Goal: Task Accomplishment & Management: Manage account settings

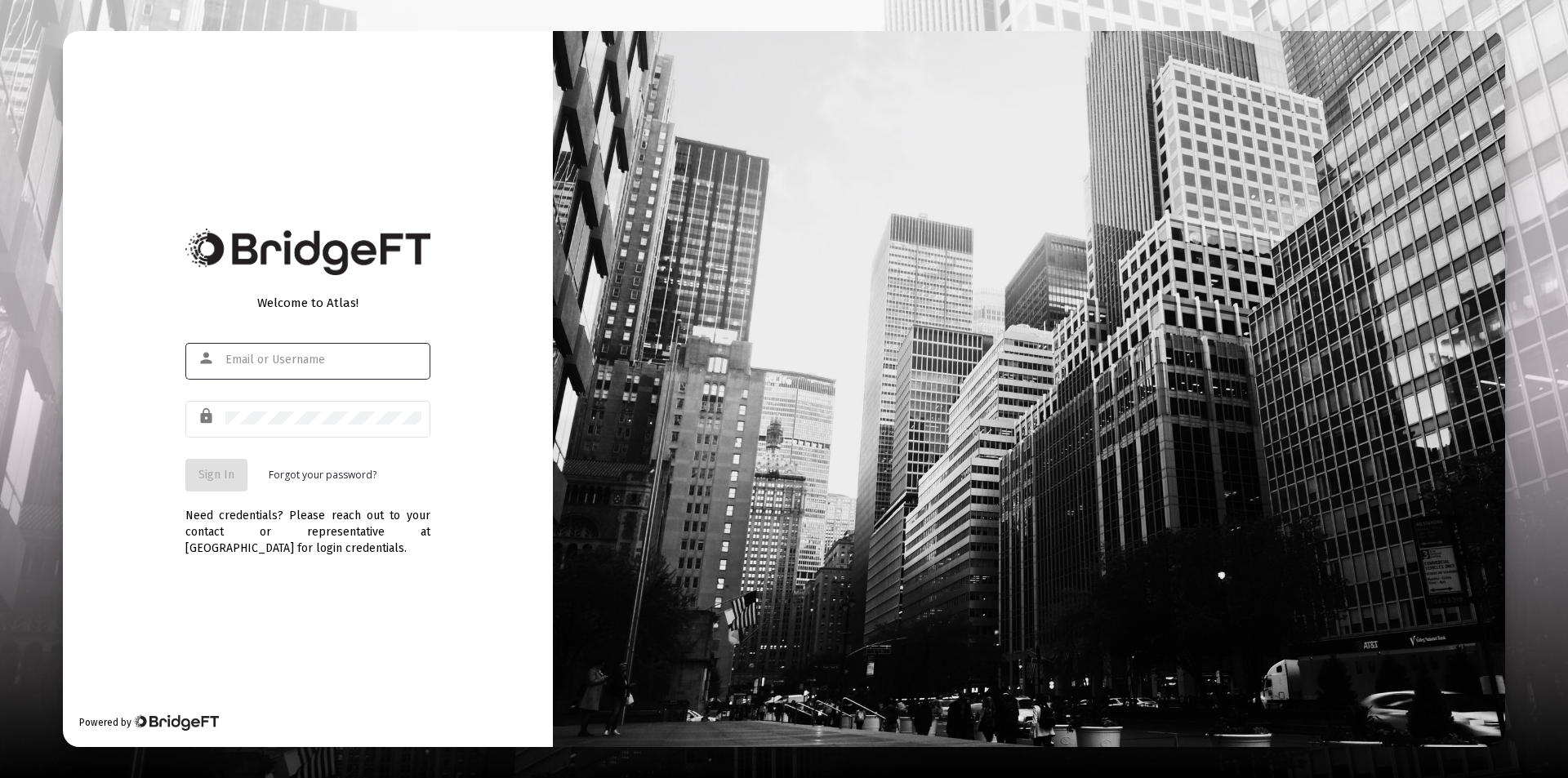
type input "[PERSON_NAME][EMAIL_ADDRESS][DOMAIN_NAME]"
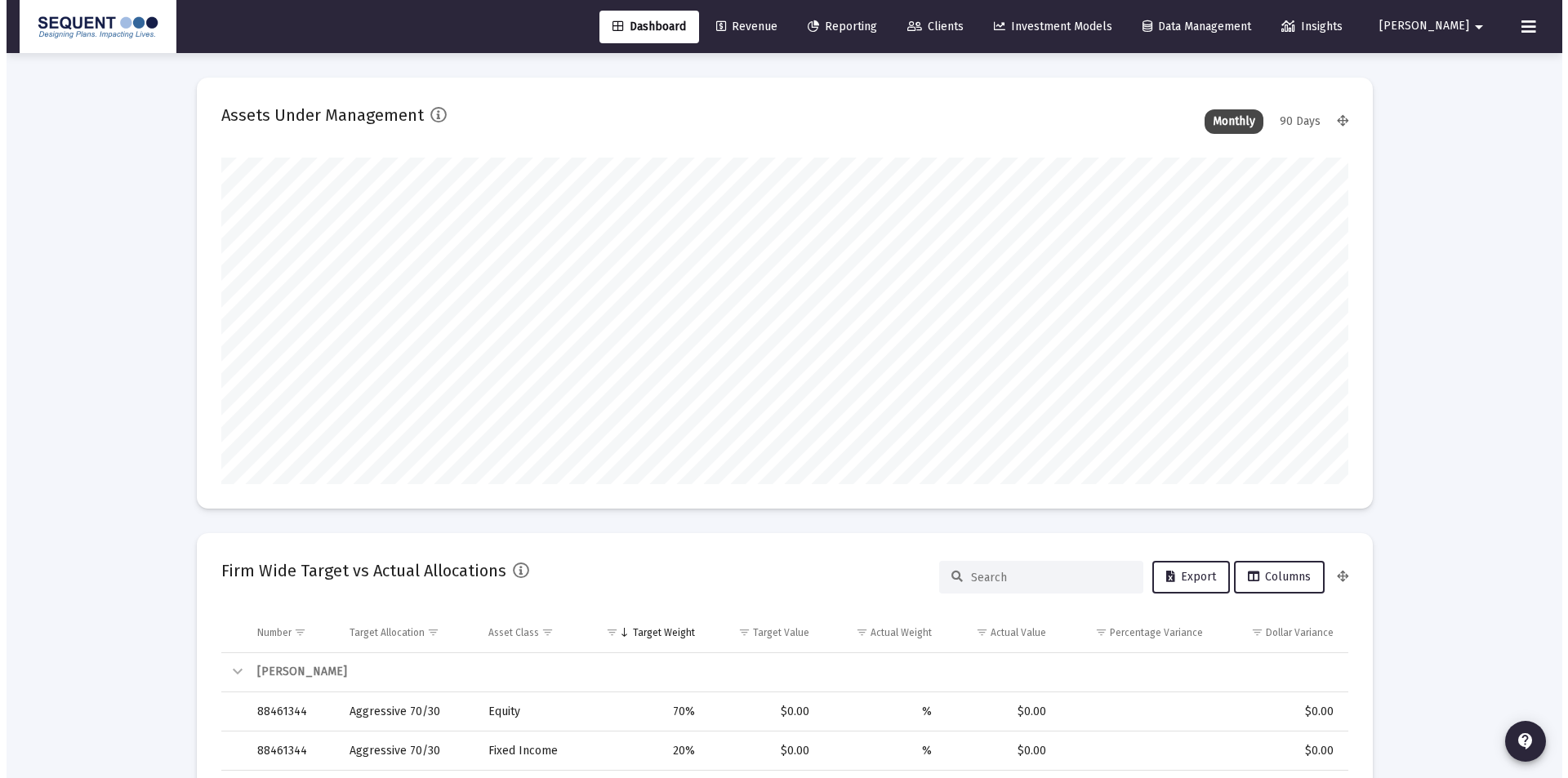
scroll to position [327, 607]
click at [969, 16] on link "Clients" at bounding box center [929, 27] width 83 height 33
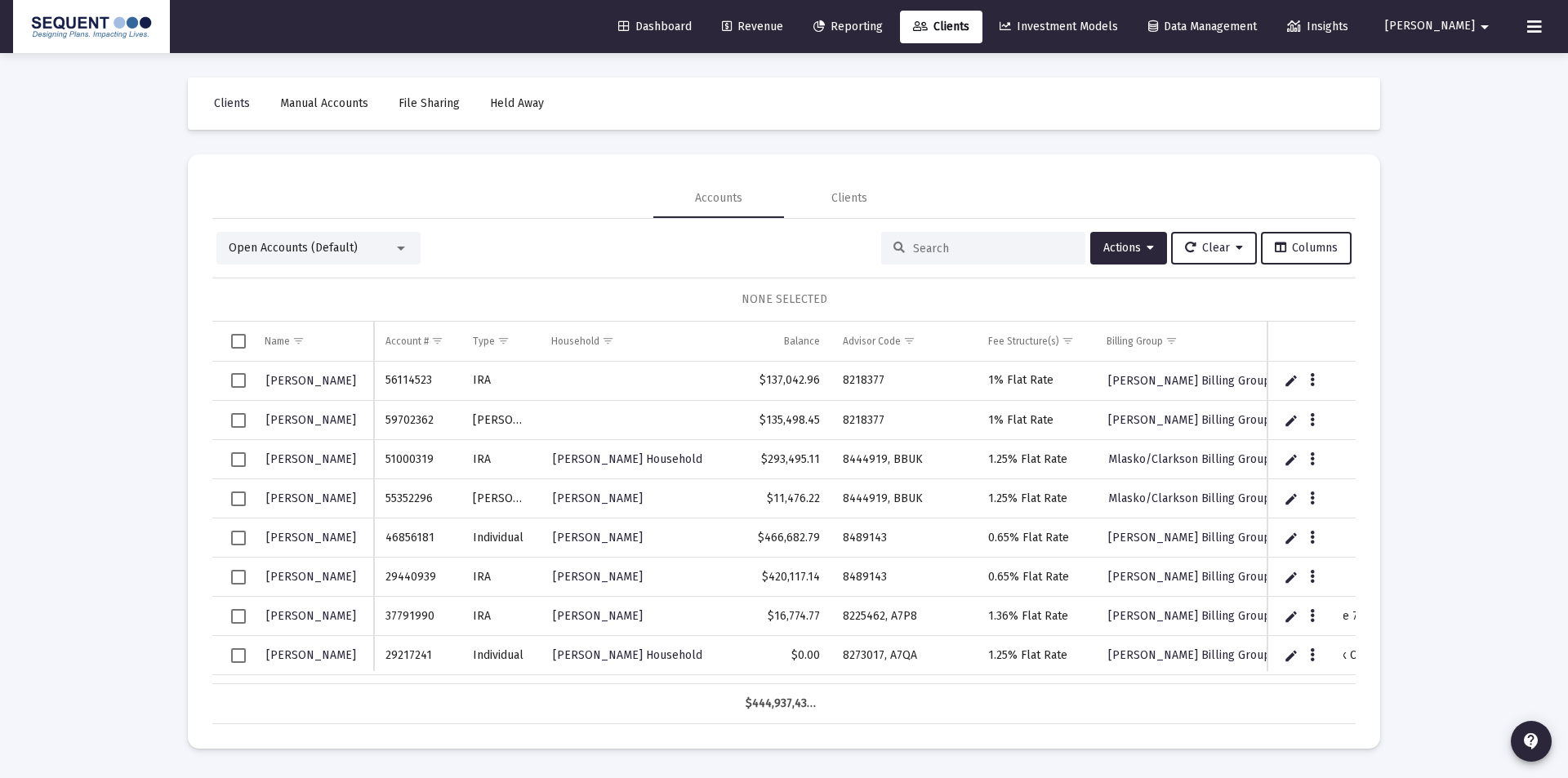
click at [928, 246] on input at bounding box center [993, 248] width 160 height 14
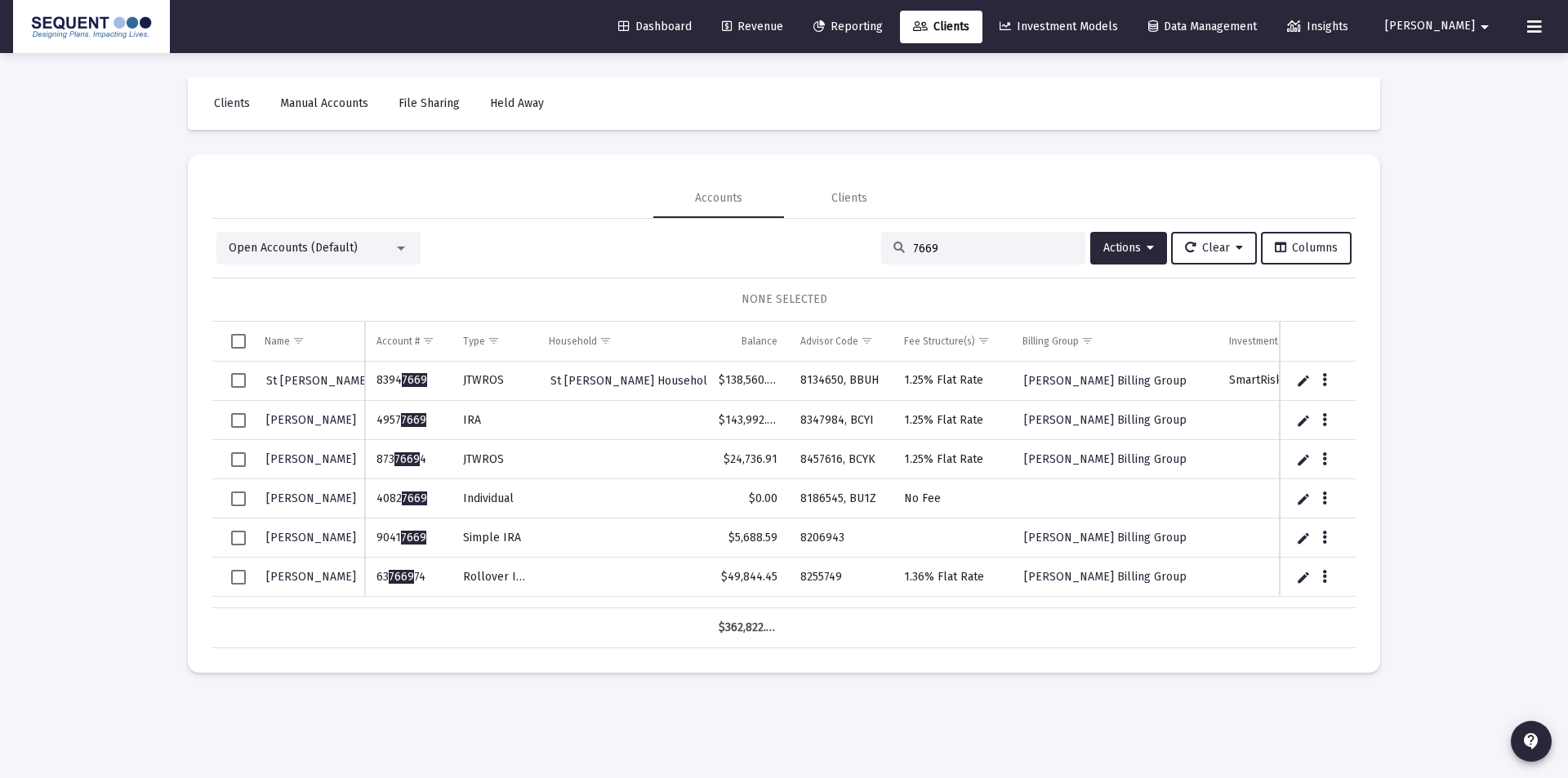
type input "7669"
drag, startPoint x: 438, startPoint y: 541, endPoint x: 365, endPoint y: 541, distance: 73.0
click at [365, 541] on td "9041 7669" at bounding box center [408, 538] width 86 height 39
copy td "9041 7669"
drag, startPoint x: 839, startPoint y: 540, endPoint x: 789, endPoint y: 541, distance: 50.0
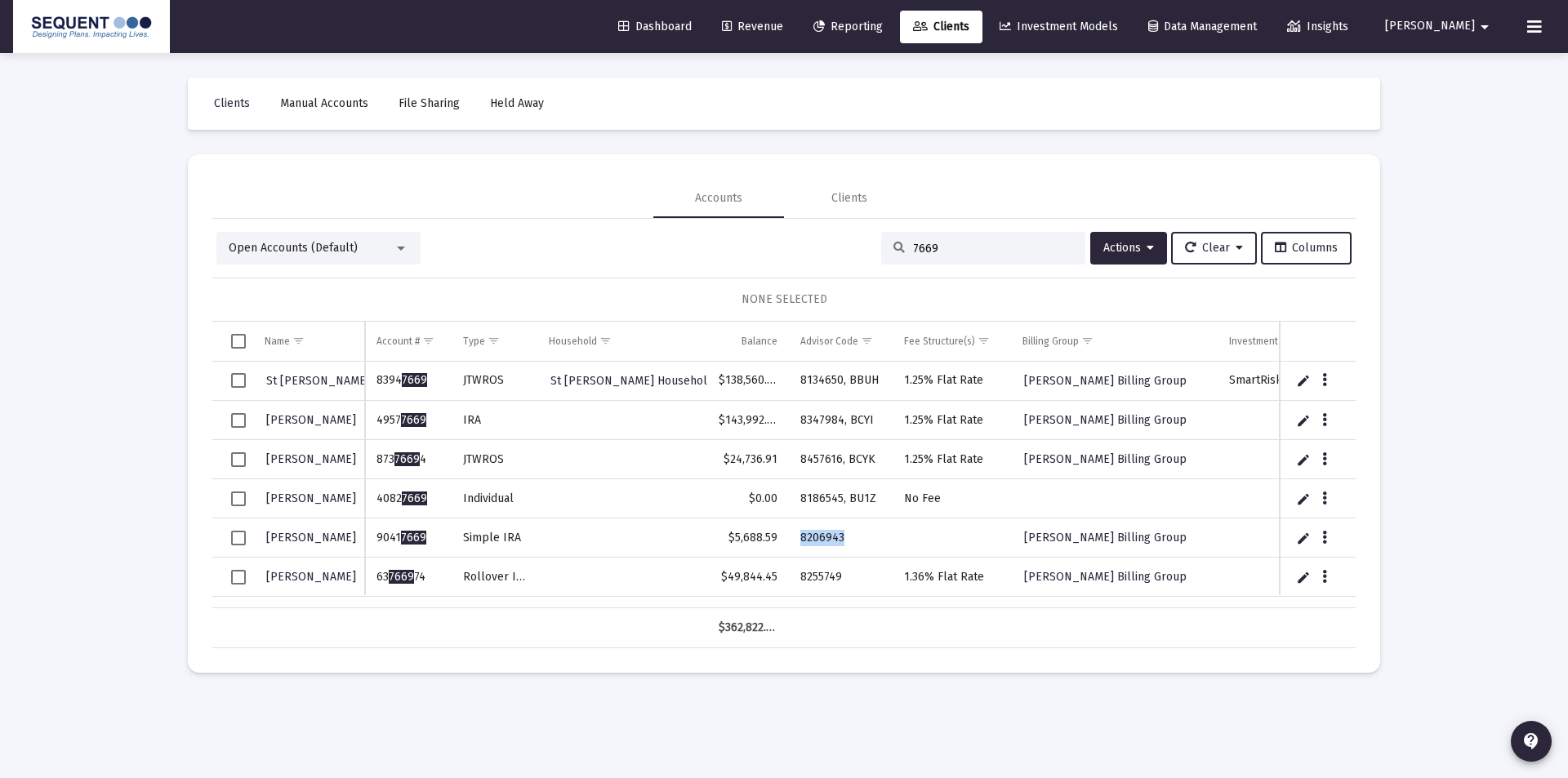
click at [789, 541] on td "8206943" at bounding box center [841, 538] width 105 height 39
copy td "8206943"
click at [1325, 534] on icon "Data grid" at bounding box center [1325, 537] width 5 height 19
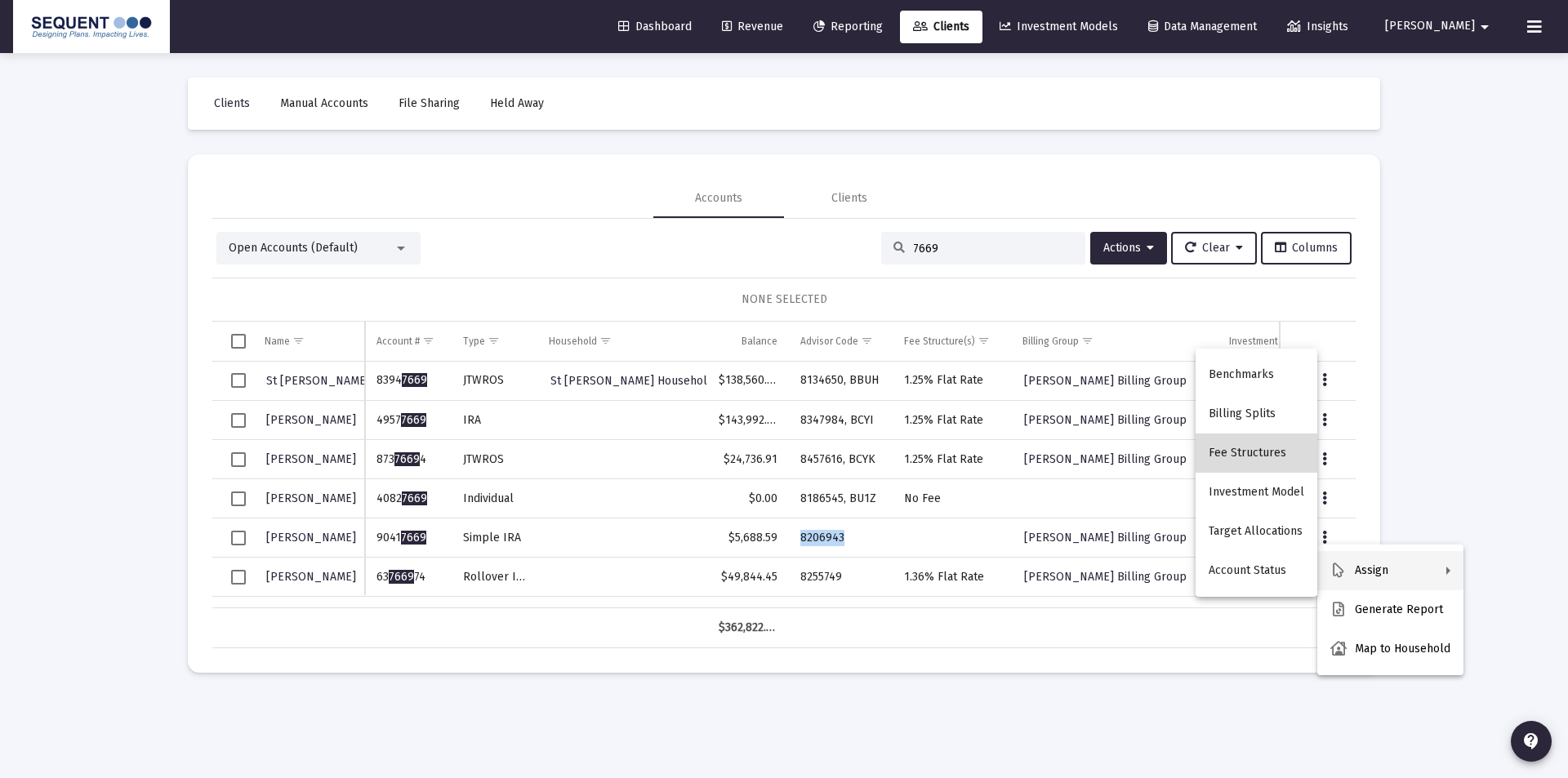
click at [1260, 449] on button "Fee Structures" at bounding box center [1256, 453] width 122 height 39
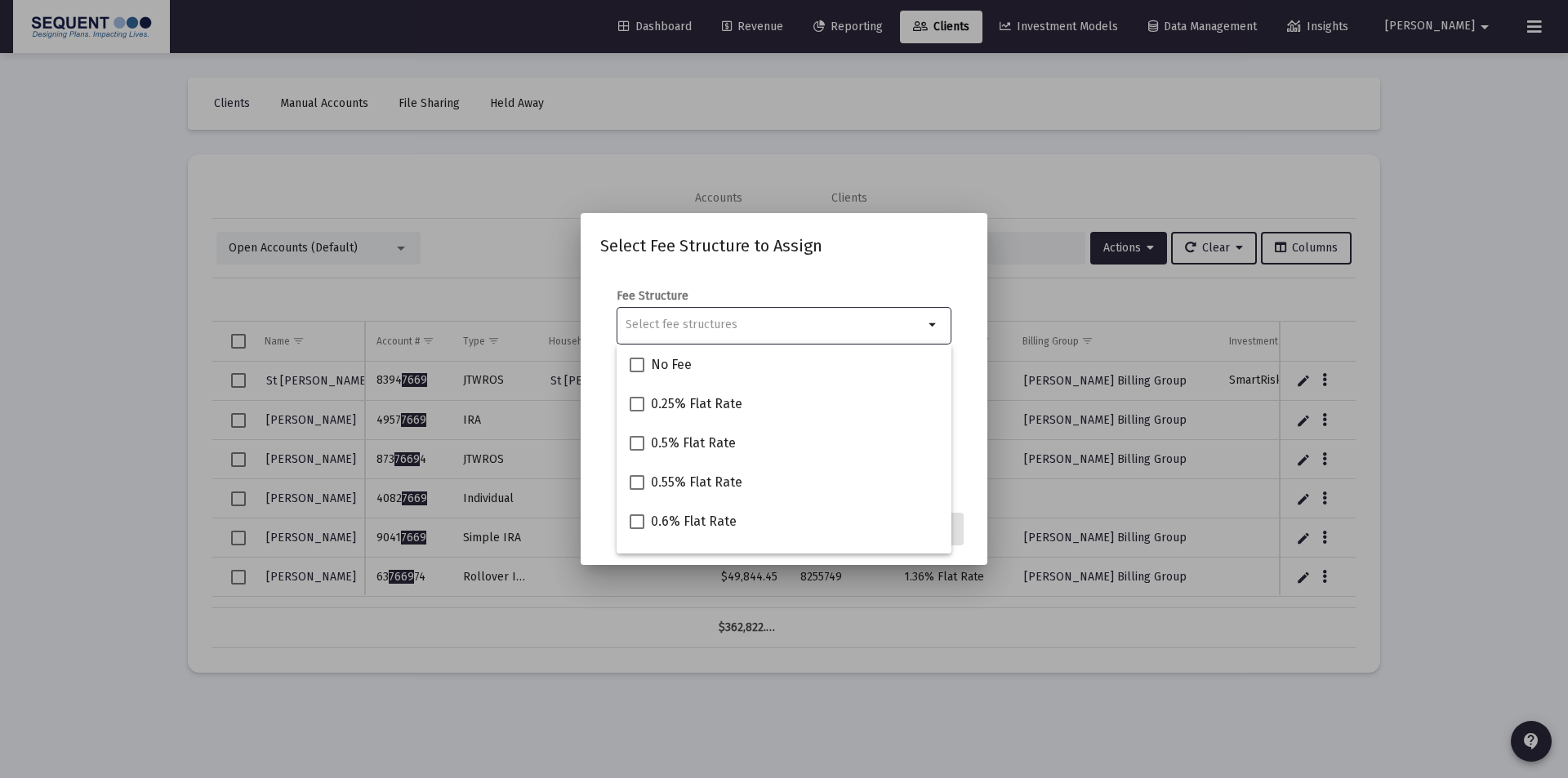
click at [755, 325] on input "Selection" at bounding box center [774, 324] width 298 height 13
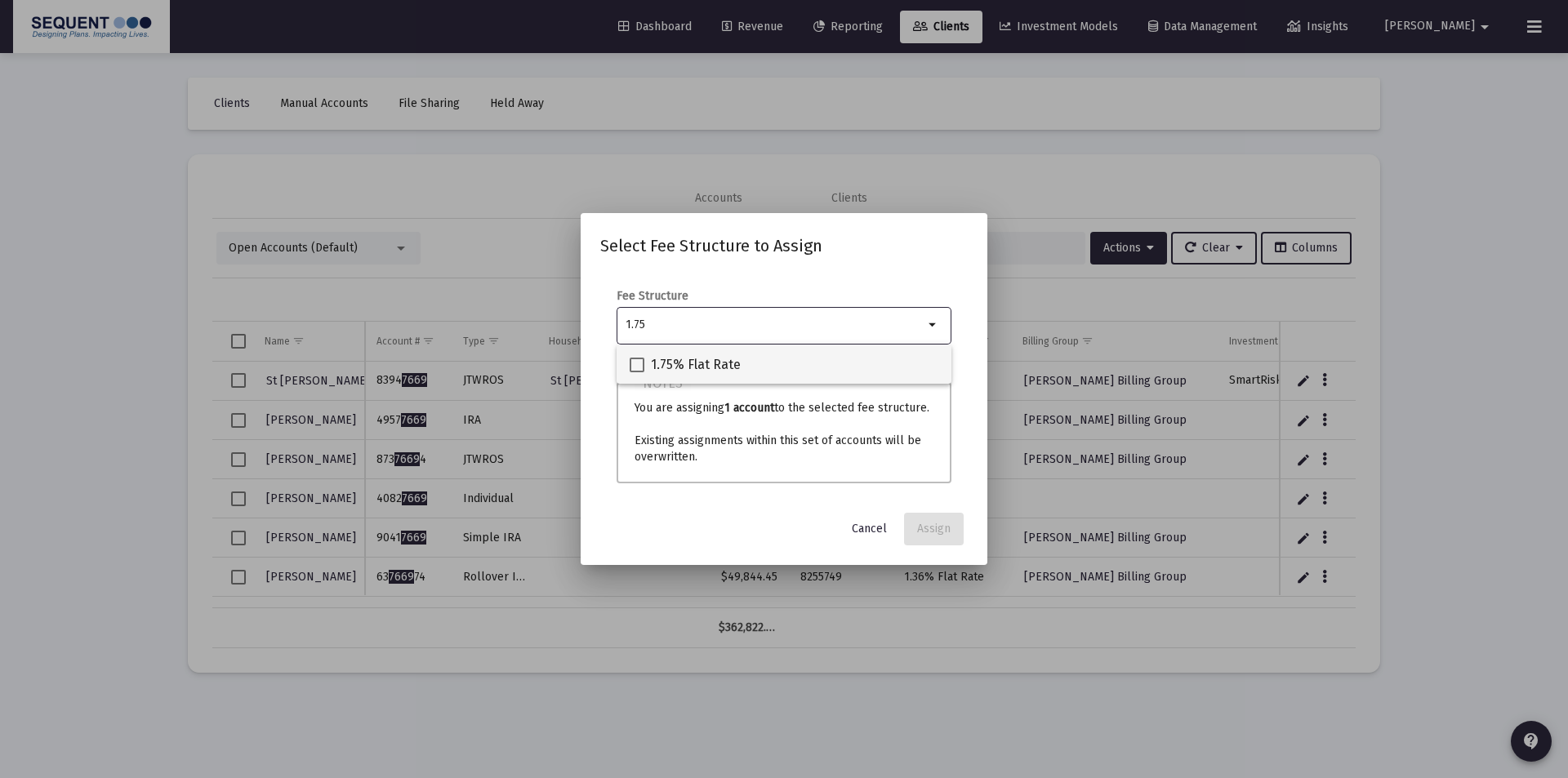
type input "1.75"
click at [683, 363] on span "1.75% Flat Rate" at bounding box center [695, 364] width 90 height 19
click at [637, 373] on input "1.75% Flat Rate" at bounding box center [636, 373] width 1 height 1
checkbox input "true"
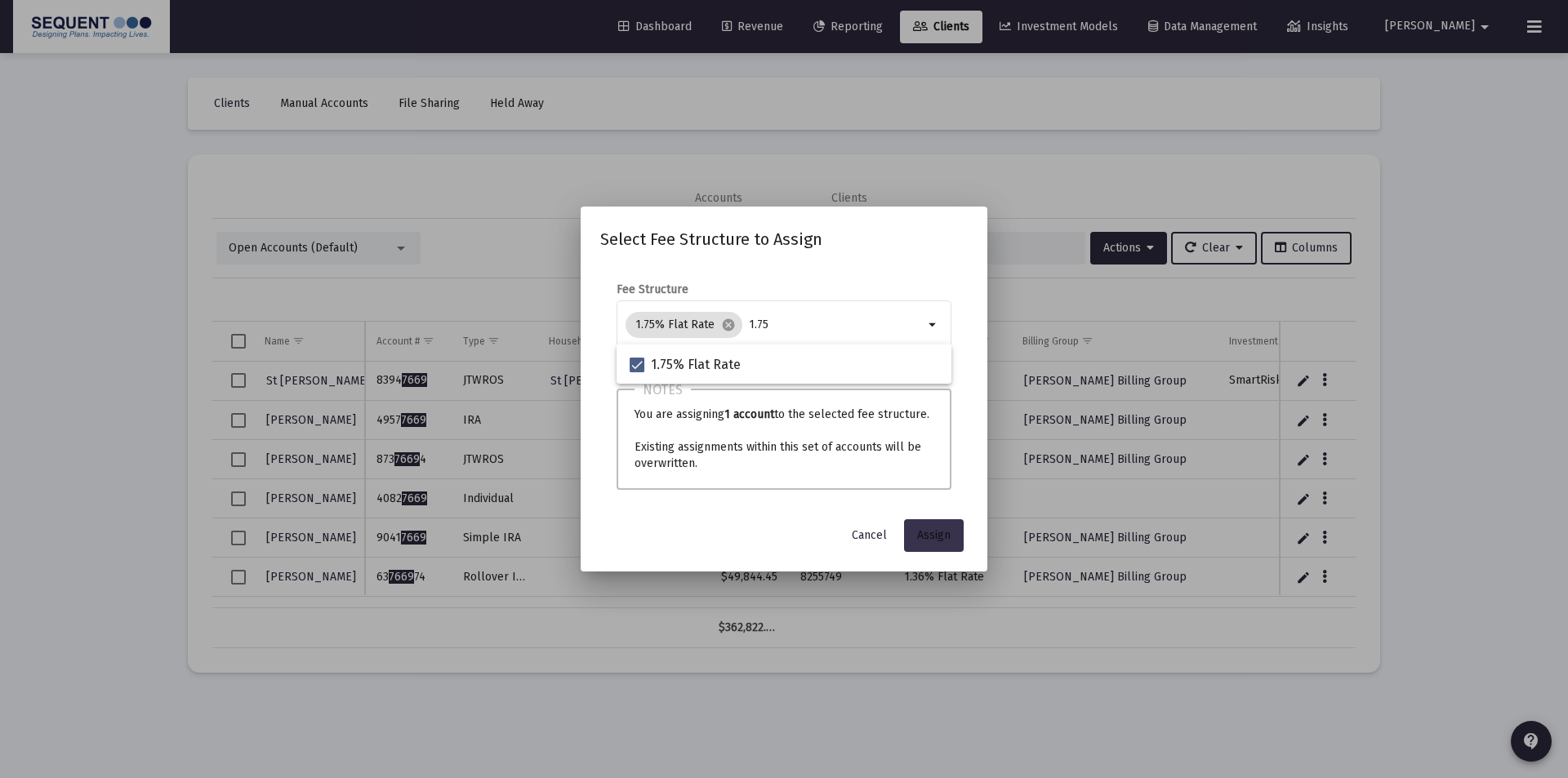
click at [934, 529] on span "Assign" at bounding box center [934, 535] width 34 height 14
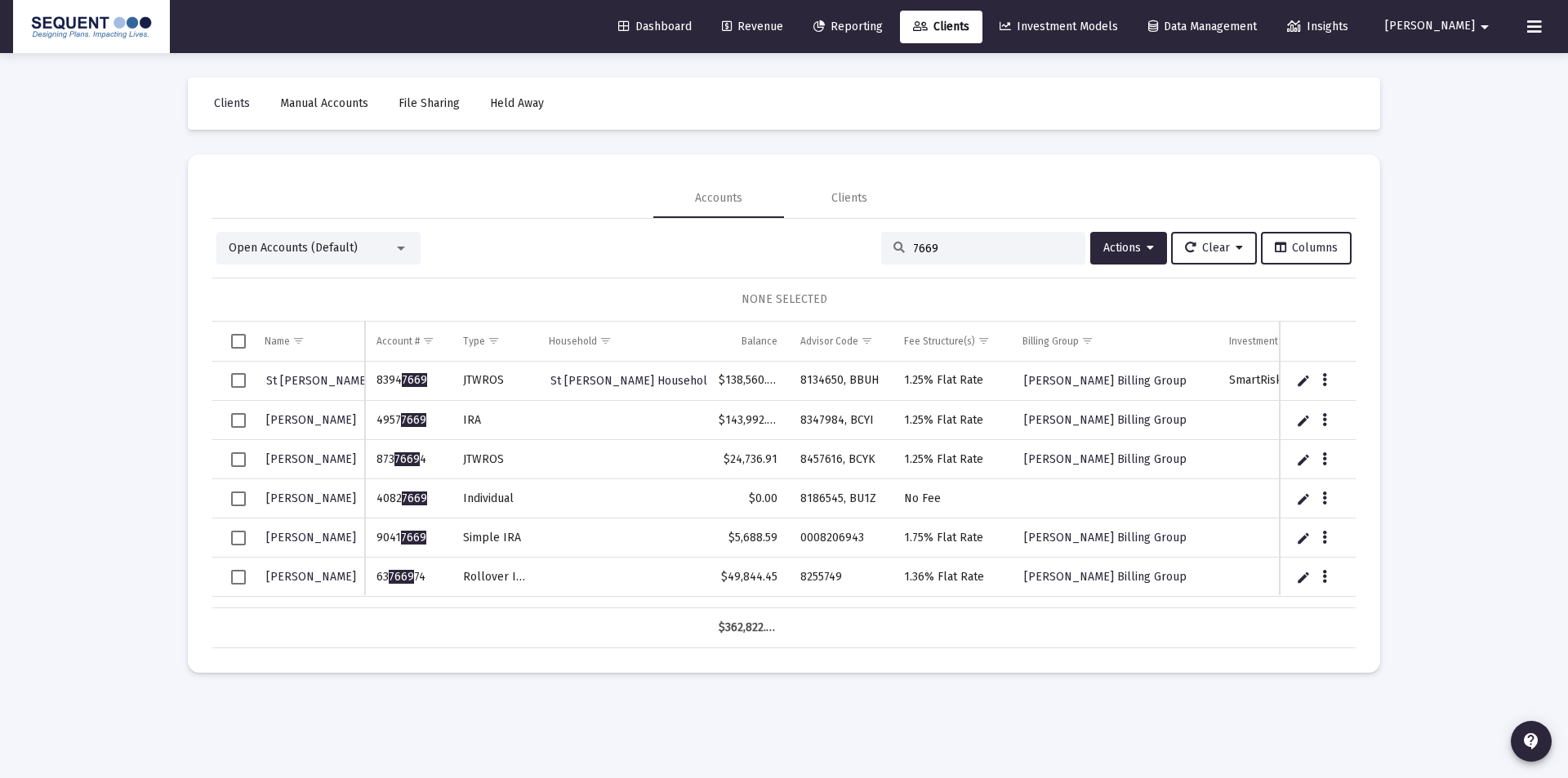
drag, startPoint x: 972, startPoint y: 246, endPoint x: 852, endPoint y: 253, distance: 120.2
click at [852, 253] on div "Open Accounts (Default) 7669 Actions Clear Columns" at bounding box center [784, 248] width 1135 height 33
click at [977, 246] on input "7669" at bounding box center [993, 248] width 160 height 14
drag, startPoint x: 938, startPoint y: 248, endPoint x: 831, endPoint y: 250, distance: 107.0
click at [831, 250] on div "Open Accounts (Default) 7669 Actions Clear Columns" at bounding box center [784, 248] width 1135 height 33
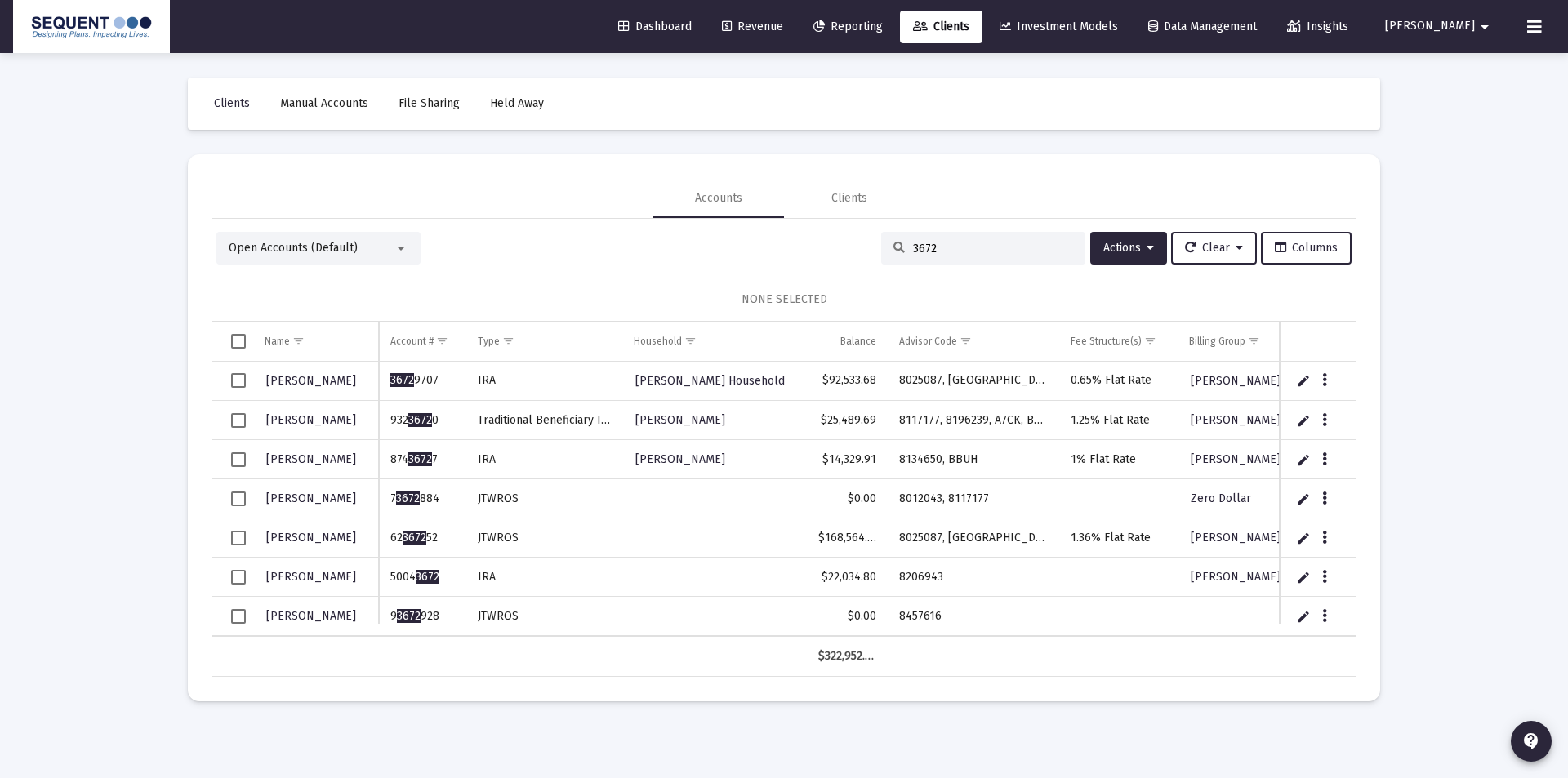
drag, startPoint x: 438, startPoint y: 579, endPoint x: 384, endPoint y: 580, distance: 54.0
click at [384, 580] on td "5004 3672" at bounding box center [422, 577] width 86 height 39
copy td "5004 3672"
drag, startPoint x: 926, startPoint y: 239, endPoint x: 867, endPoint y: 243, distance: 59.1
click at [867, 243] on div "Open Accounts (Default) 3672 Actions Clear Columns" at bounding box center [784, 248] width 1135 height 33
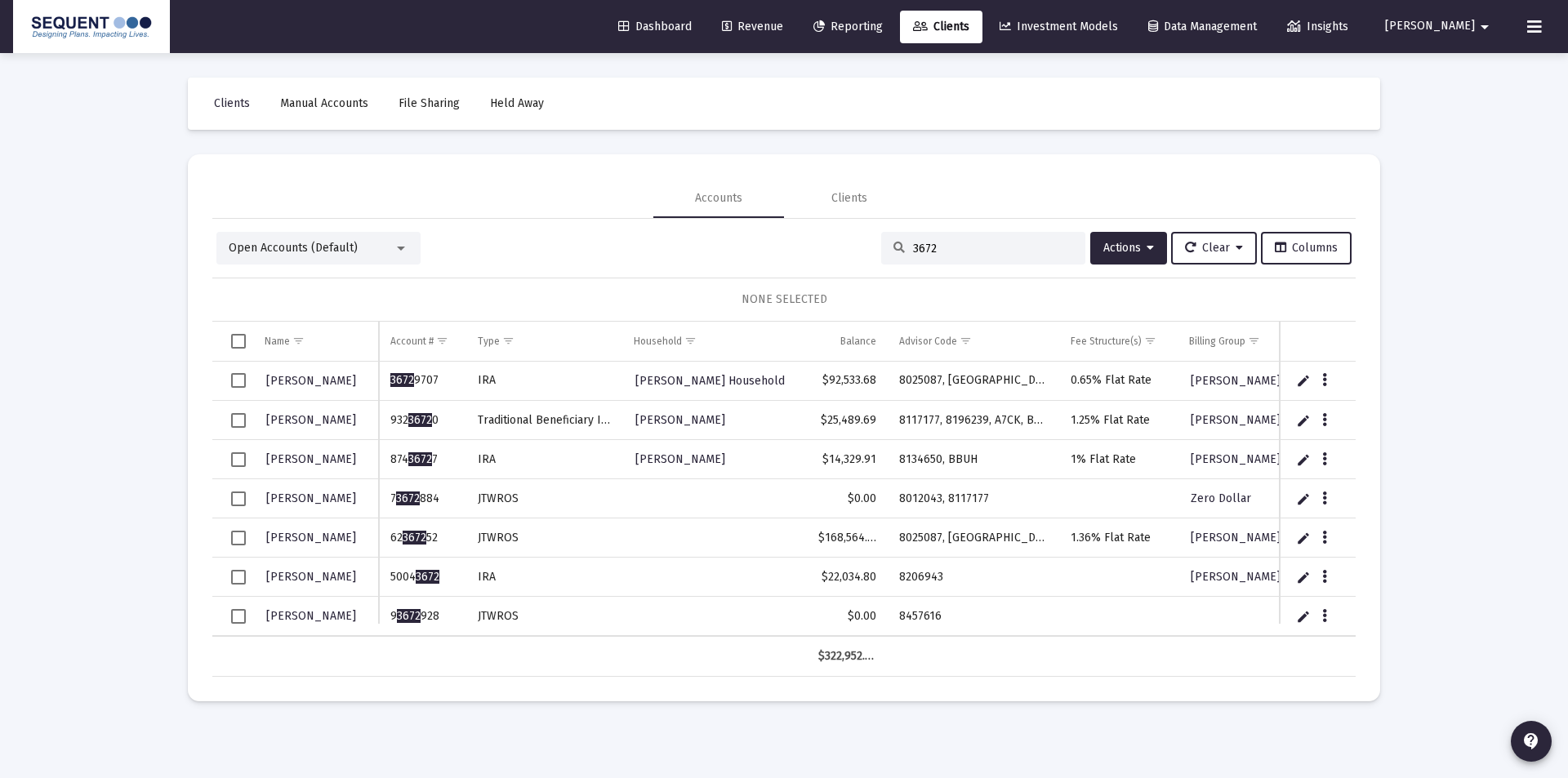
drag, startPoint x: 952, startPoint y: 254, endPoint x: 838, endPoint y: 248, distance: 114.2
click at [838, 249] on div "Open Accounts (Default) 3672 Actions Clear Columns" at bounding box center [784, 248] width 1135 height 33
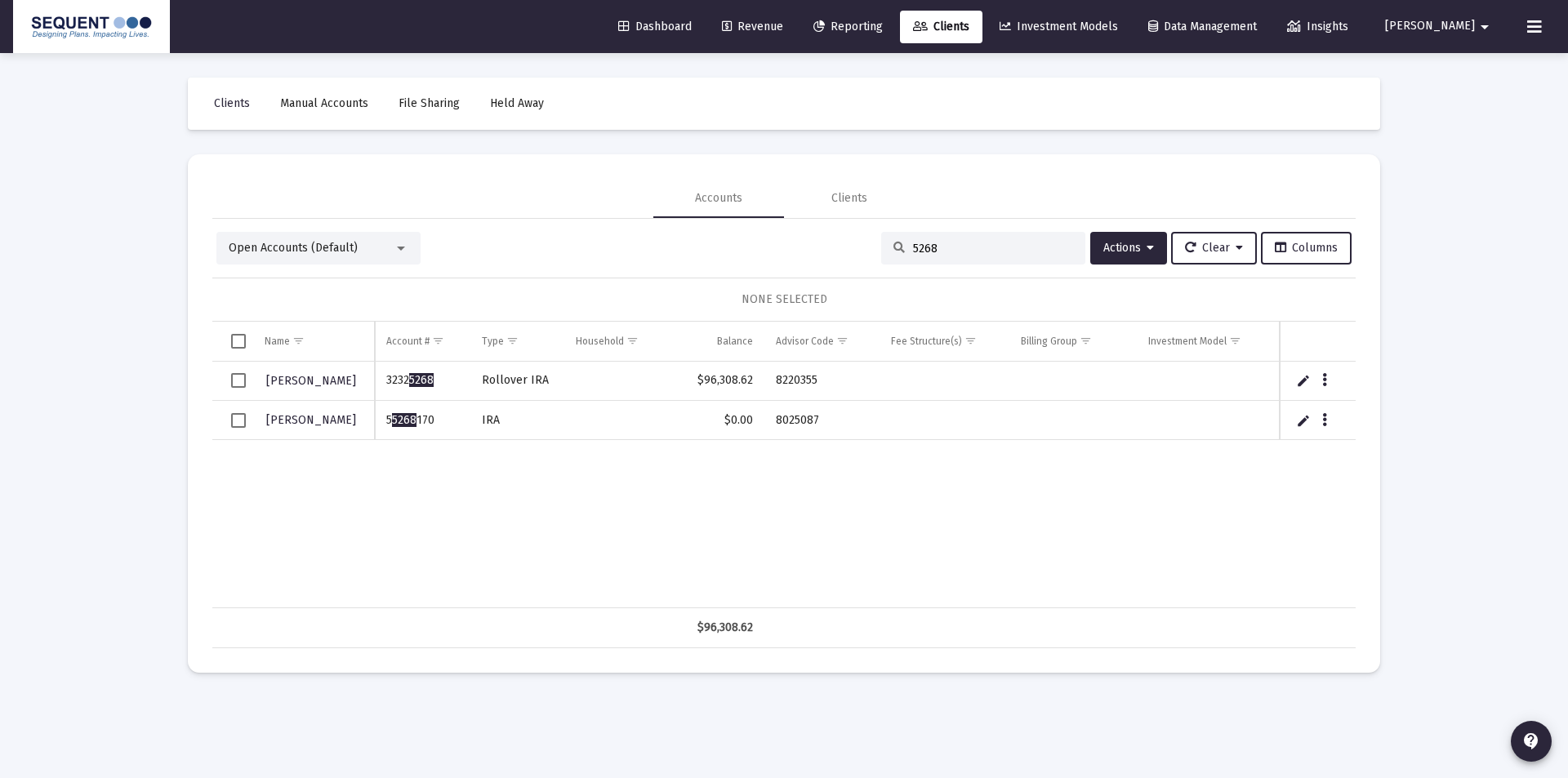
type input "5268"
drag, startPoint x: 446, startPoint y: 383, endPoint x: 382, endPoint y: 383, distance: 64.0
click at [382, 383] on td "3232 5268" at bounding box center [422, 381] width 95 height 39
copy td "3232 5268"
click at [765, 378] on td "8220355" at bounding box center [822, 381] width 115 height 39
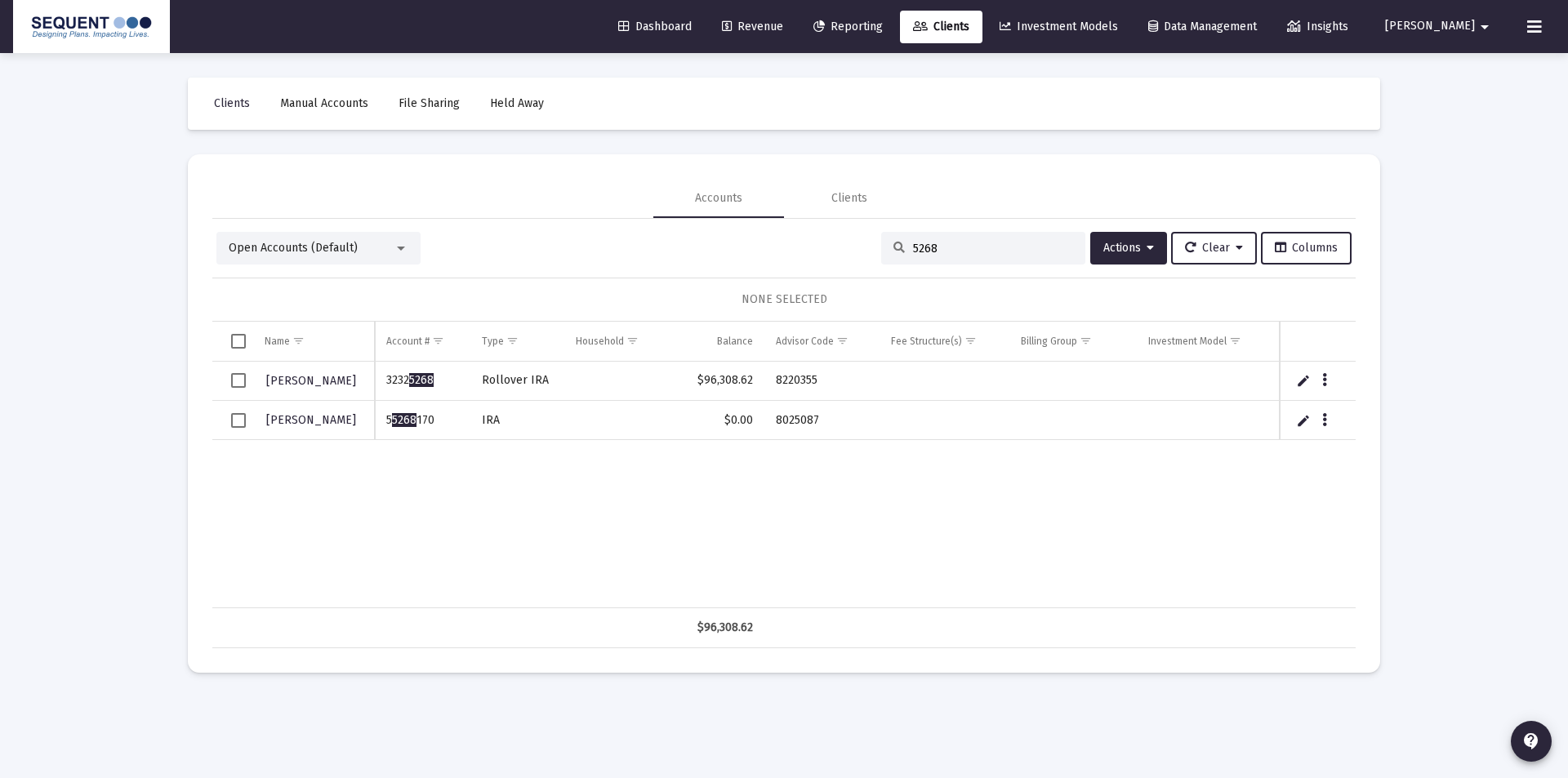
copy td "8220355"
click at [1322, 379] on icon "Data grid" at bounding box center [1325, 380] width 5 height 19
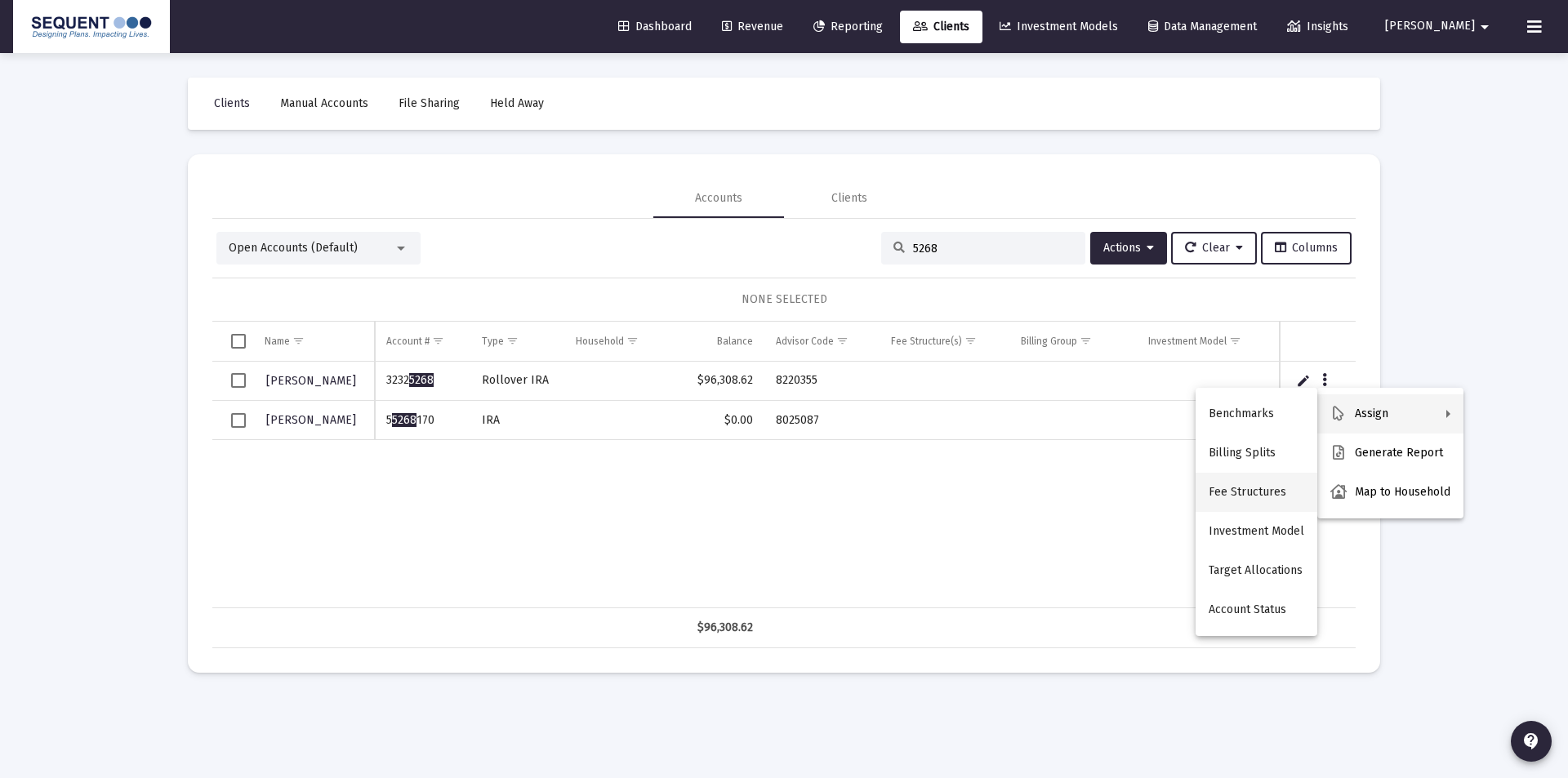
click at [1252, 508] on button "Fee Structures" at bounding box center [1256, 492] width 122 height 39
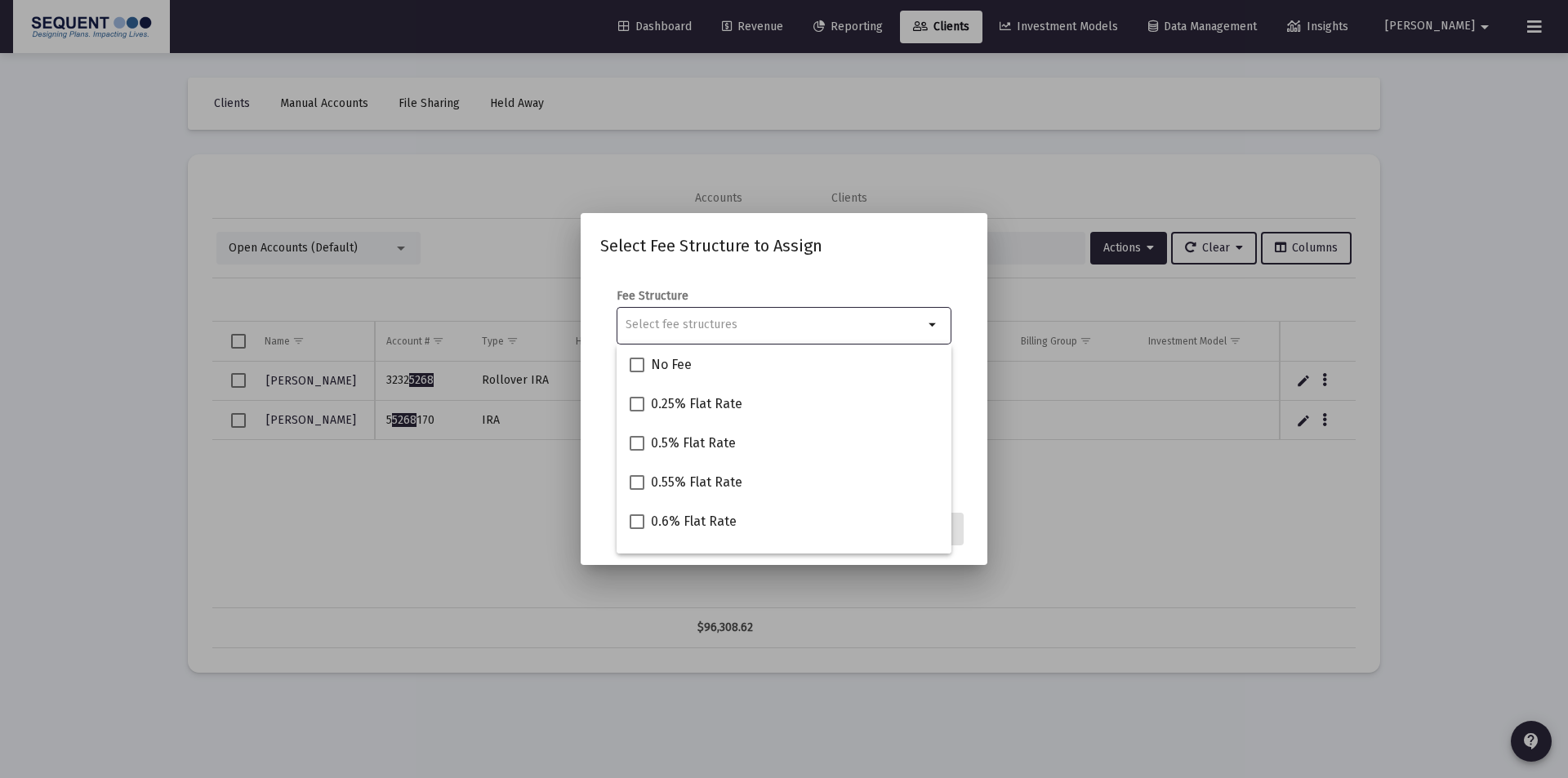
click at [783, 318] on input "Selection" at bounding box center [774, 324] width 298 height 13
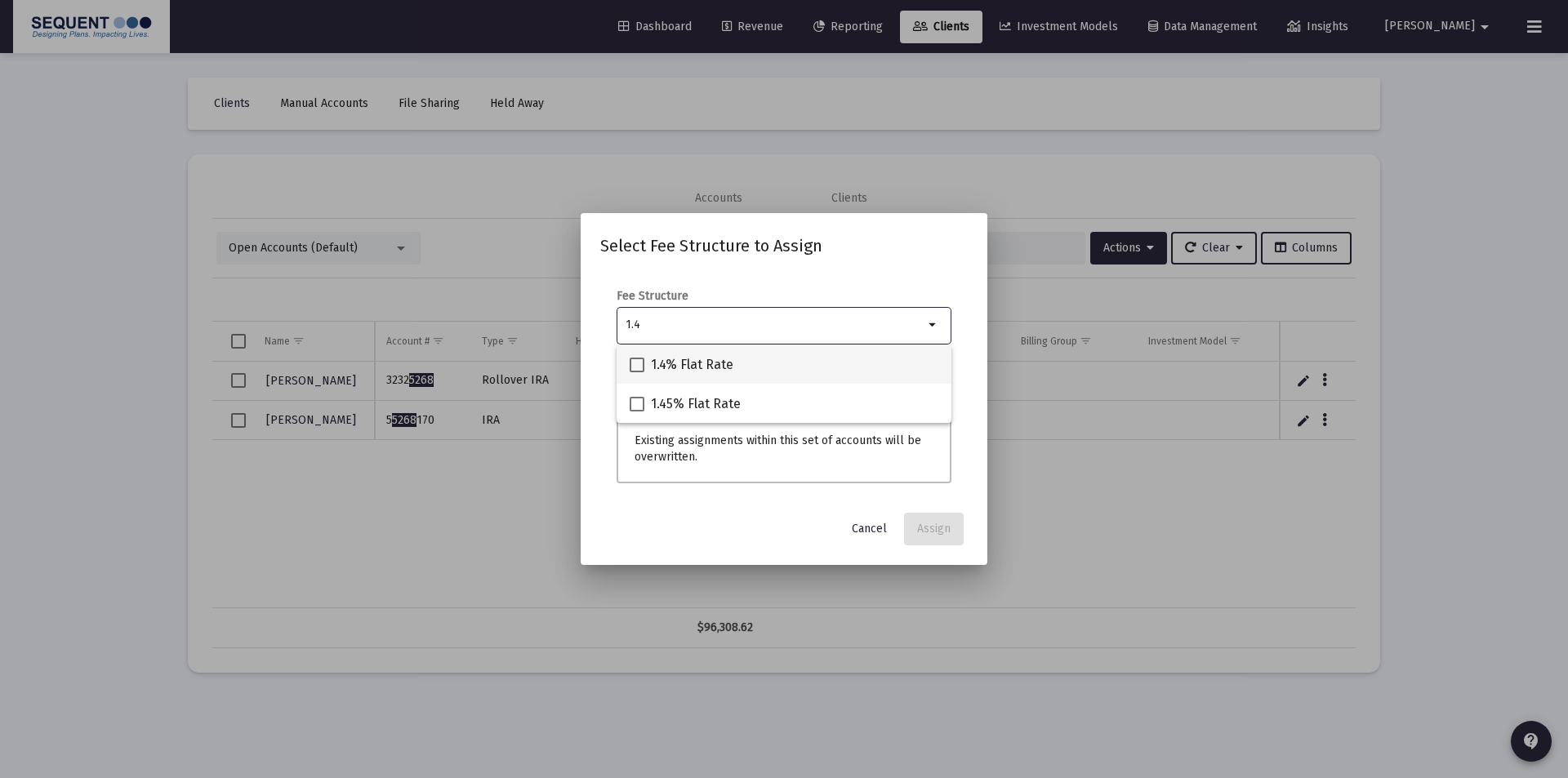
type input "1.4"
click at [723, 363] on span "1.4% Flat Rate" at bounding box center [692, 364] width 83 height 19
click at [637, 373] on input "1.4% Flat Rate" at bounding box center [636, 373] width 1 height 1
checkbox input "true"
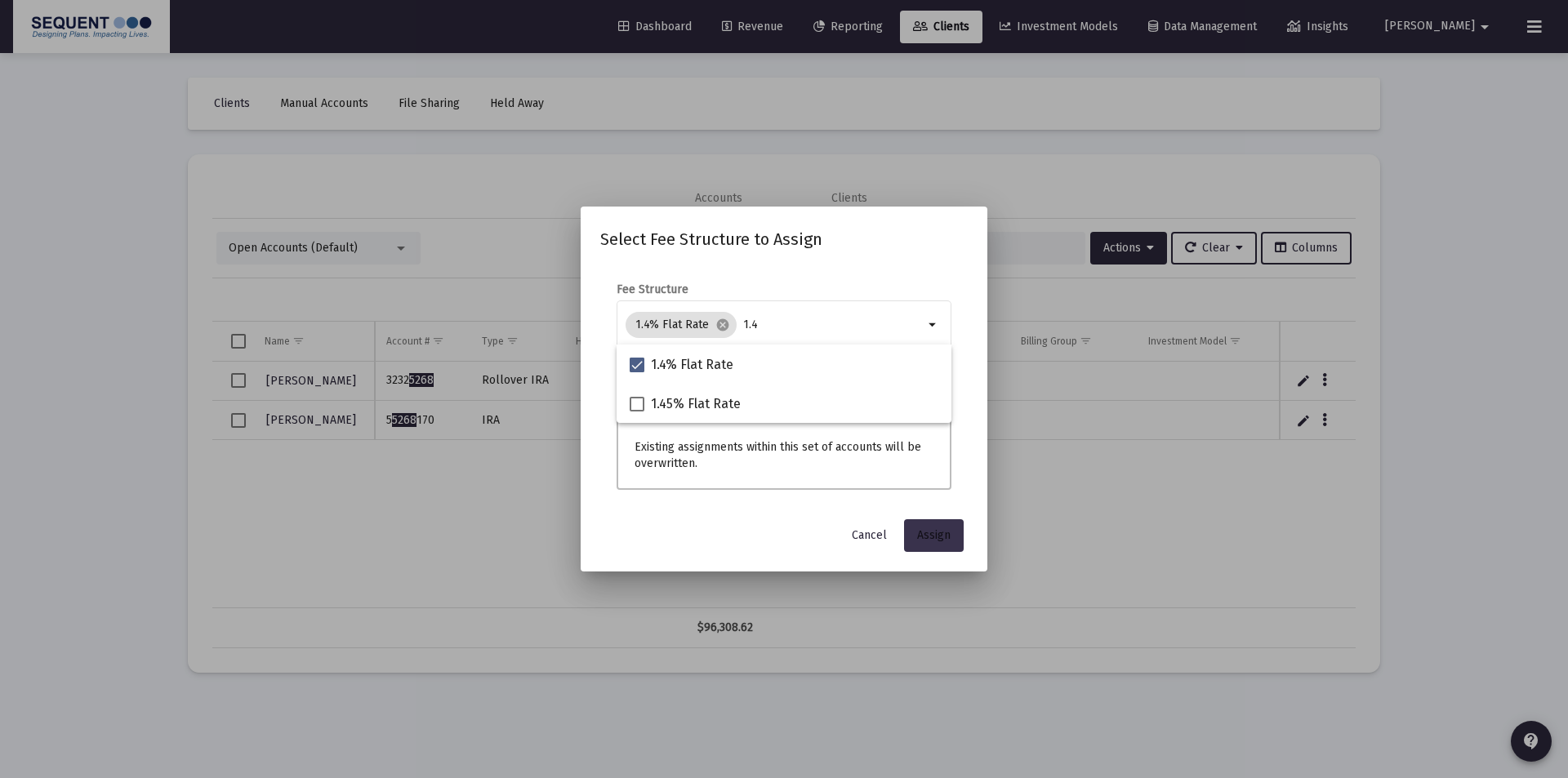
click at [947, 535] on span "Assign" at bounding box center [934, 535] width 34 height 14
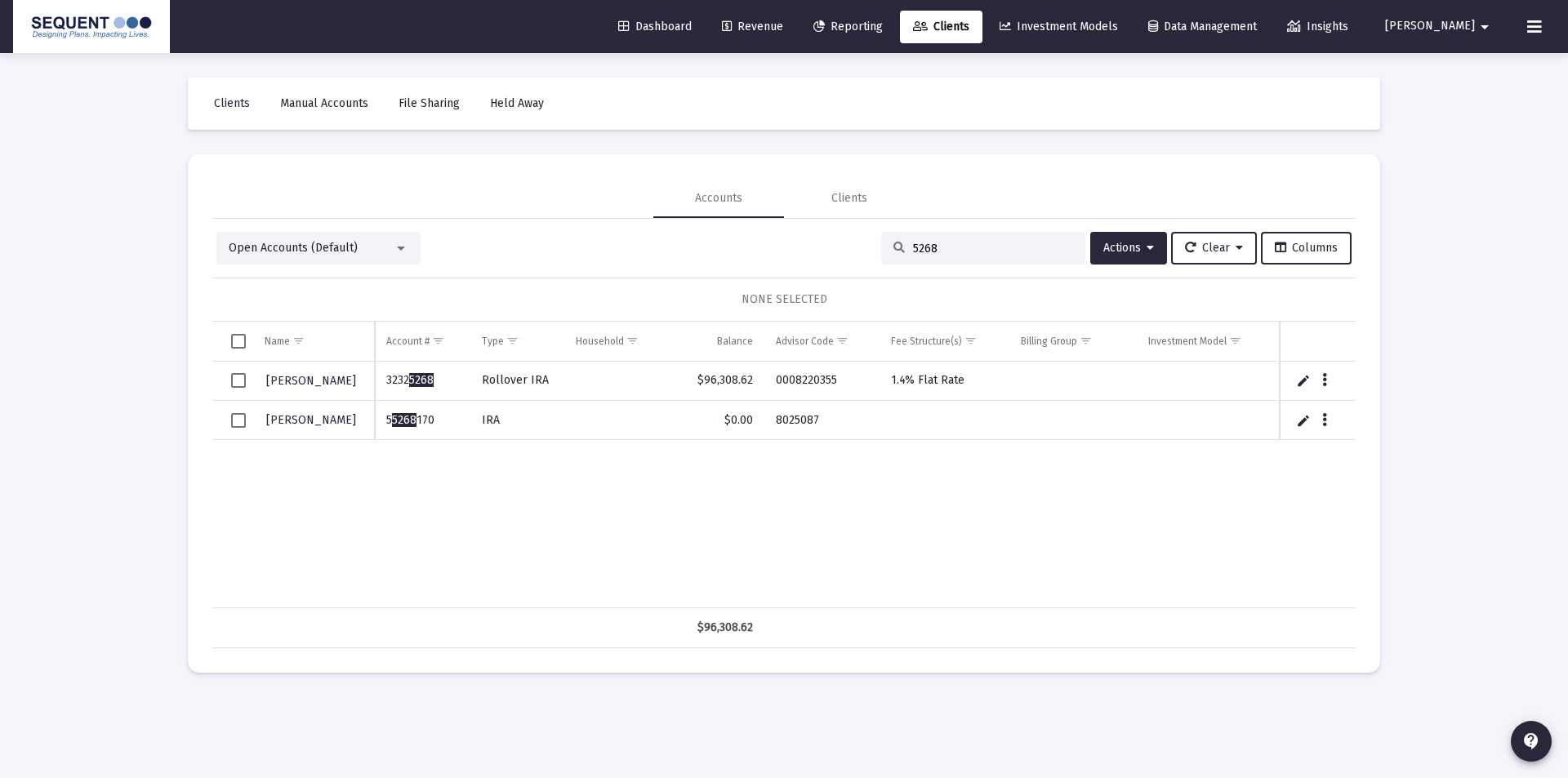
click at [242, 385] on span "Select row" at bounding box center [238, 380] width 14 height 14
click at [1135, 249] on span "Actions" at bounding box center [1129, 248] width 51 height 14
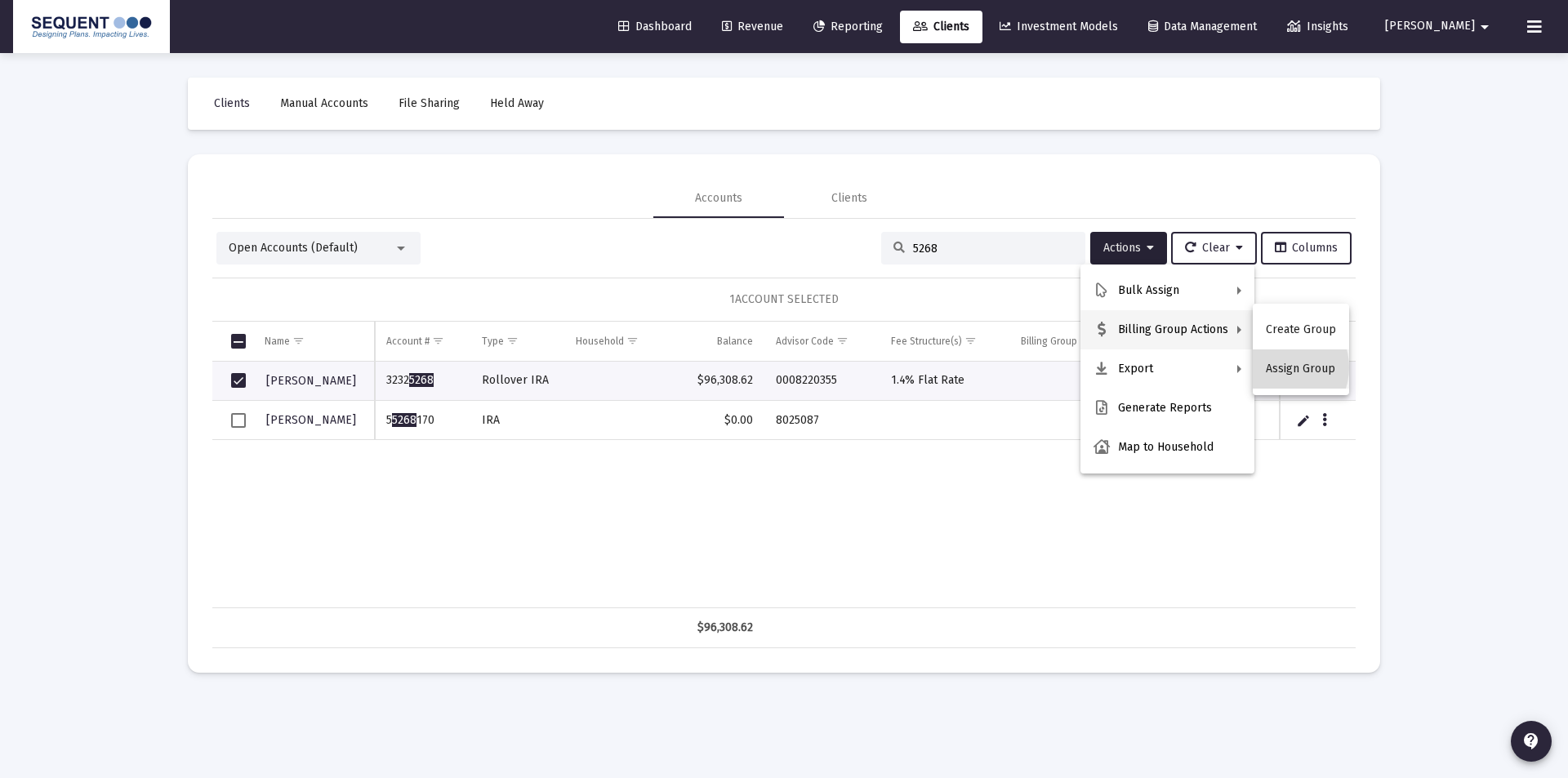
click at [1276, 367] on button "Assign Group" at bounding box center [1301, 369] width 96 height 39
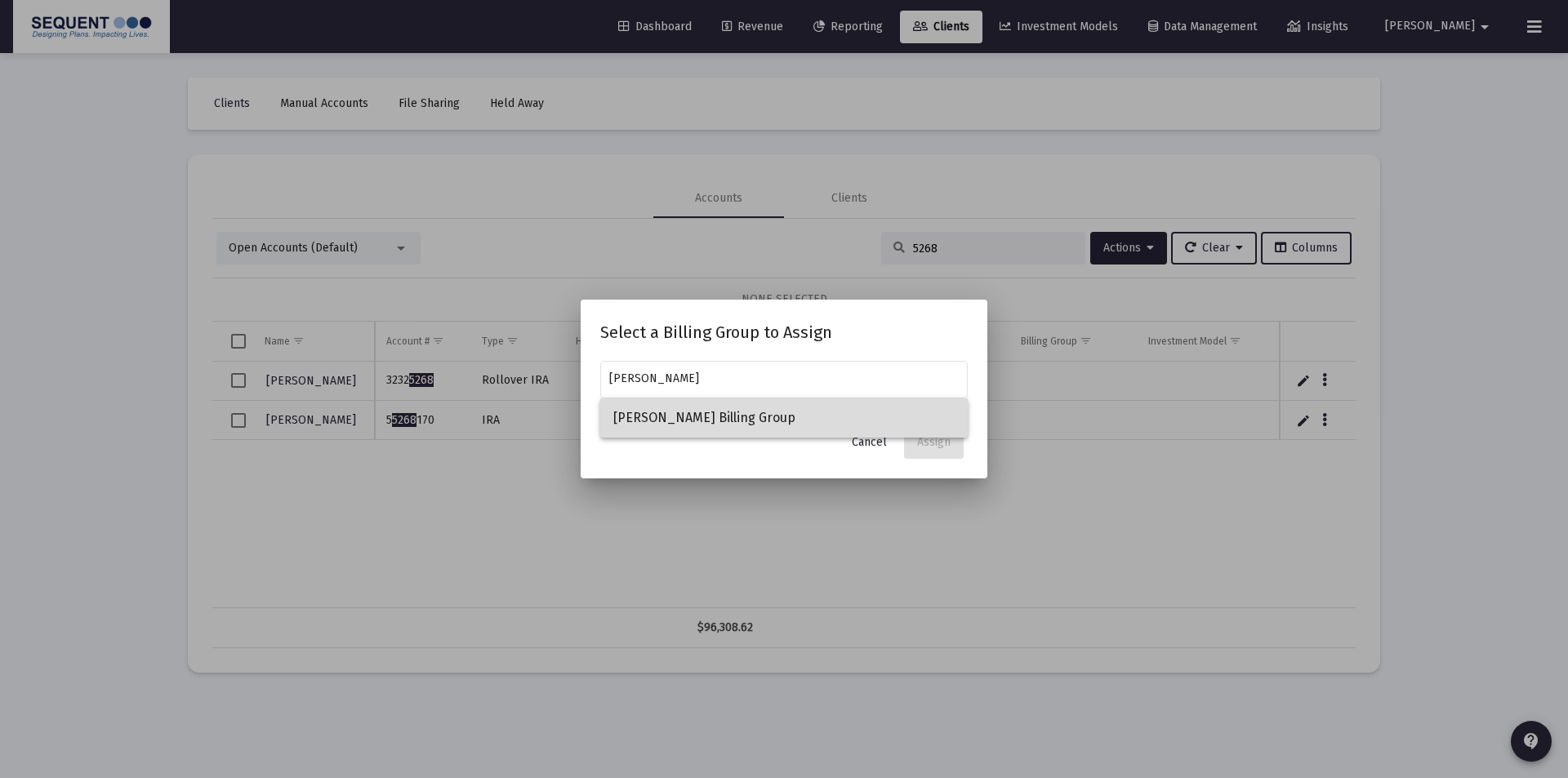
click at [771, 408] on span "[PERSON_NAME] Billing Group" at bounding box center [784, 418] width 341 height 39
type input "[PERSON_NAME] Billing Group"
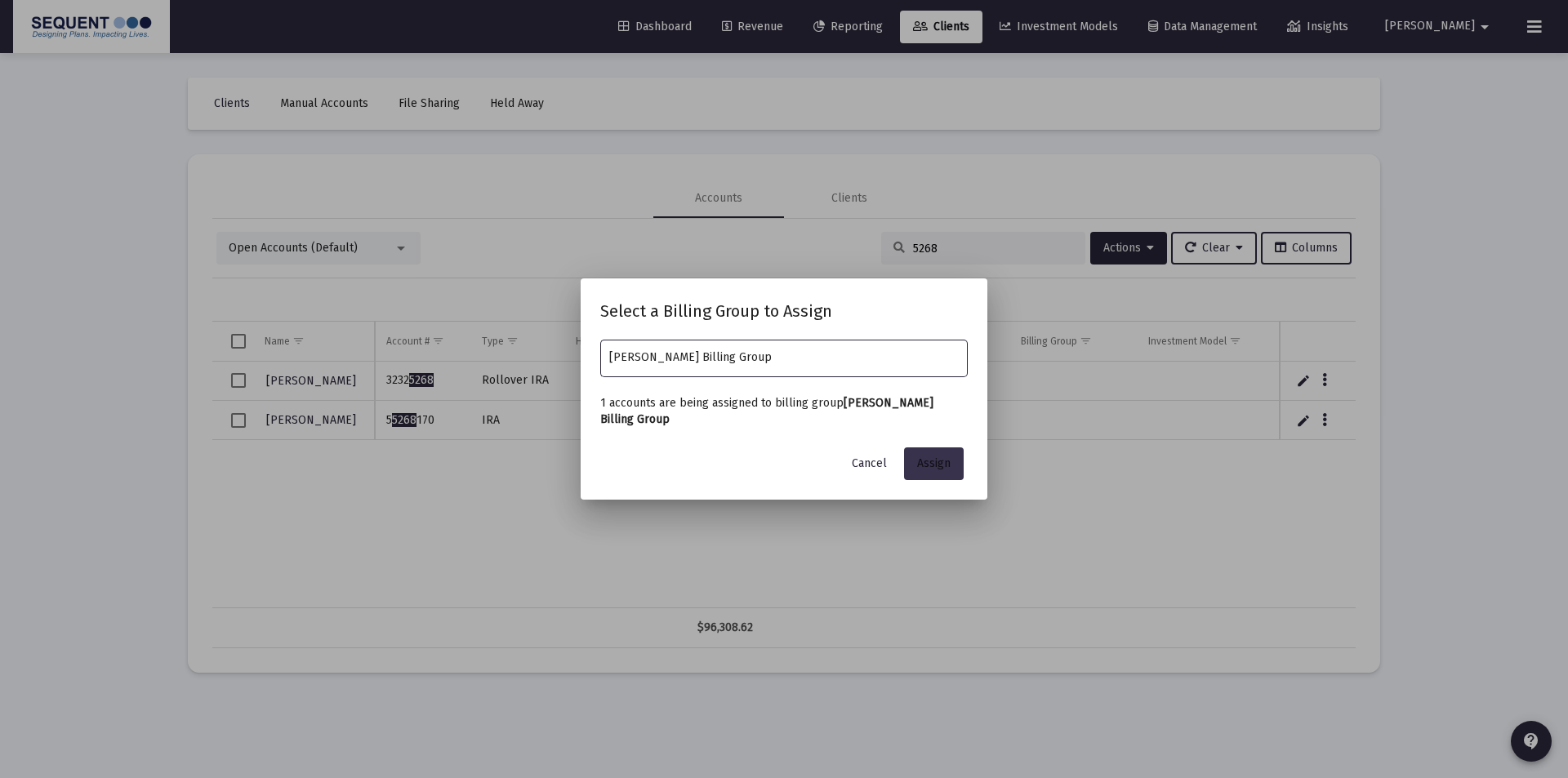
click at [922, 467] on span "Assign" at bounding box center [934, 463] width 34 height 14
